Goal: Find specific page/section: Find specific page/section

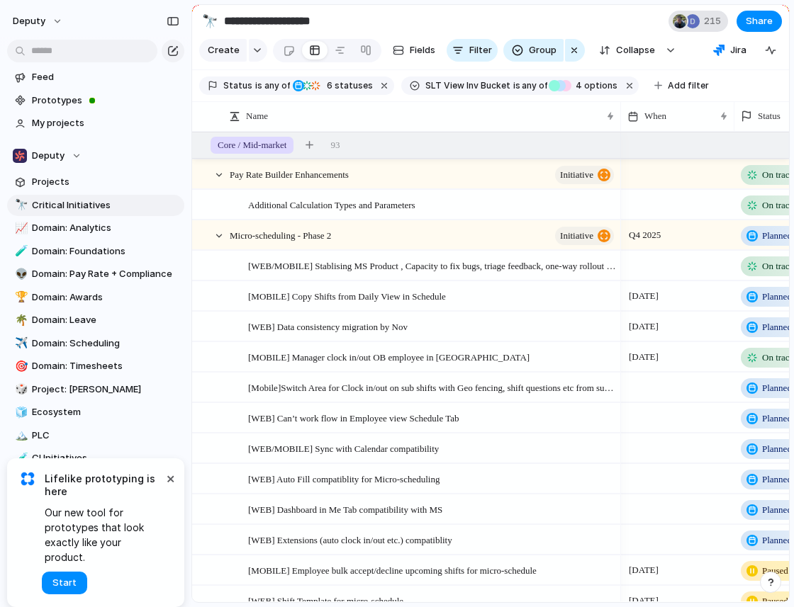
click at [704, 23] on span "215" at bounding box center [714, 21] width 21 height 14
